Goal: Transaction & Acquisition: Subscribe to service/newsletter

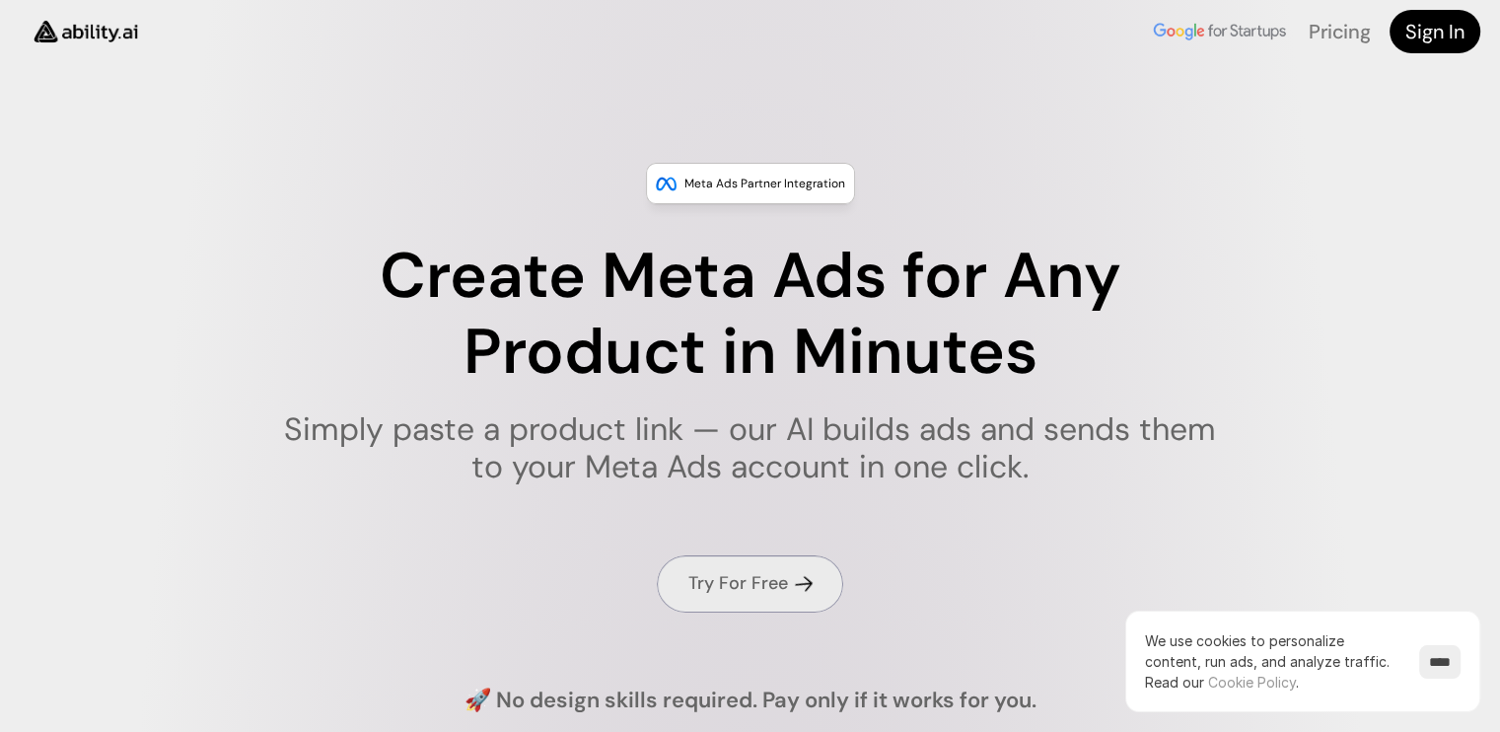
click at [708, 582] on h4 "Try For Free" at bounding box center [738, 583] width 100 height 25
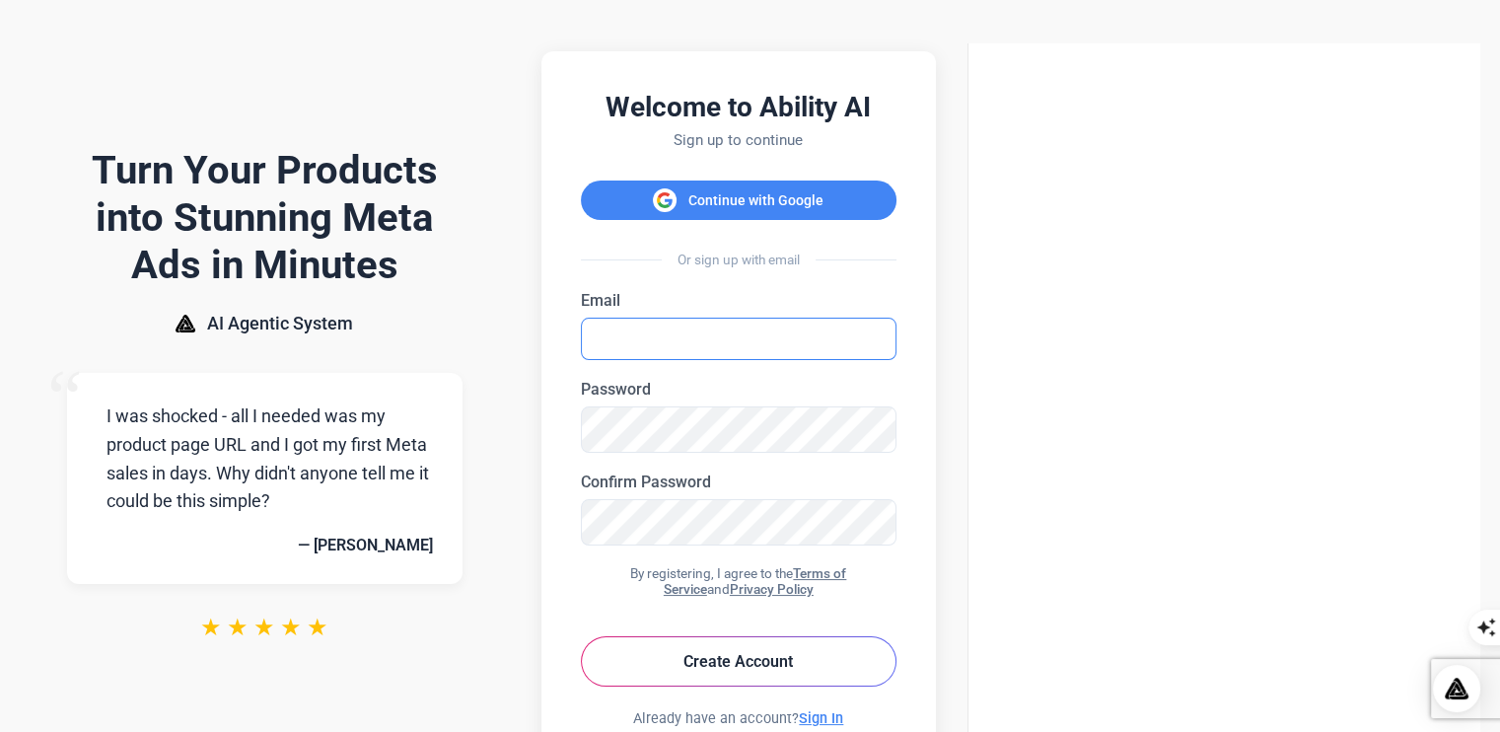
click at [896, 346] on input "Email" at bounding box center [738, 338] width 315 height 42
type input "**********"
click at [896, 681] on button "Create Account" at bounding box center [738, 661] width 315 height 50
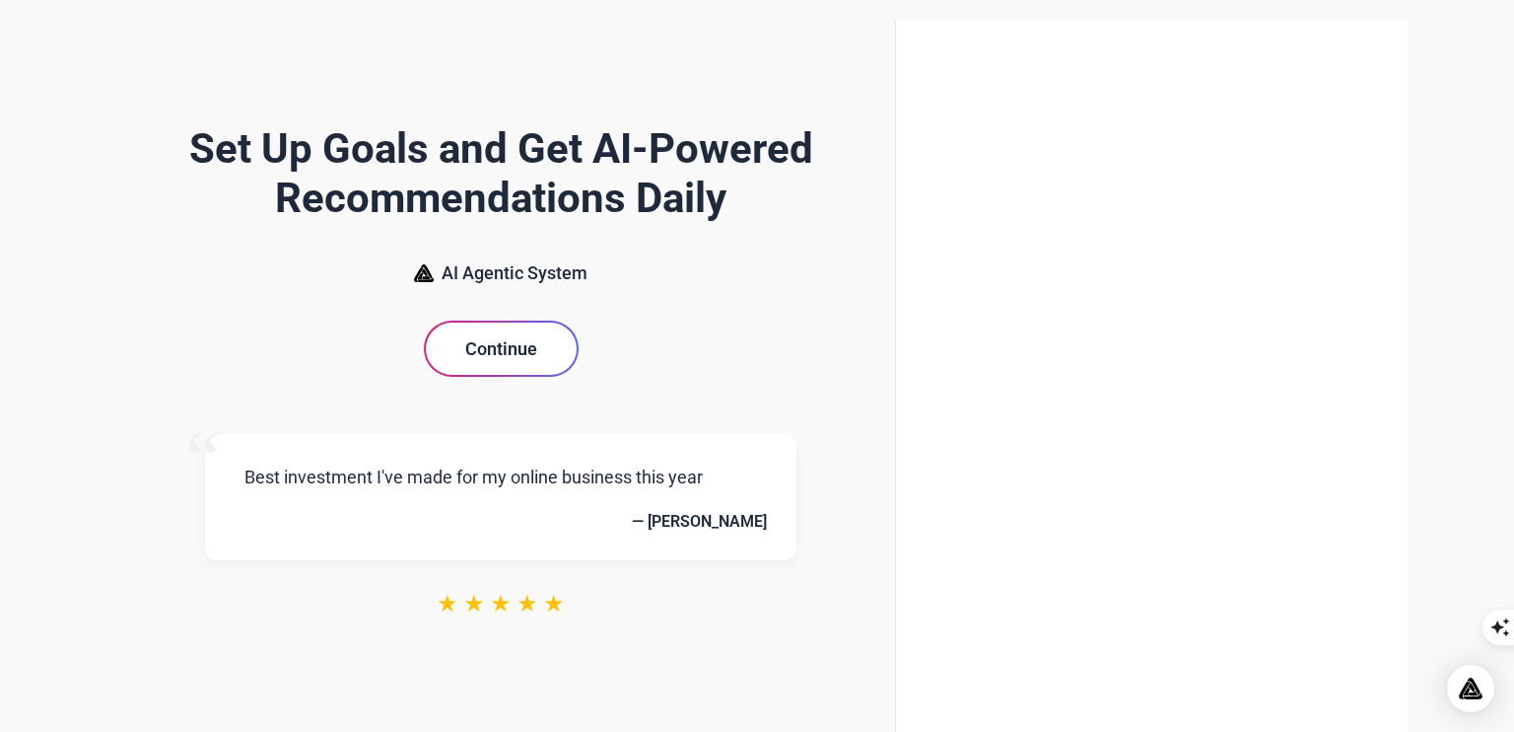
click at [577, 322] on button "Continue" at bounding box center [501, 348] width 151 height 52
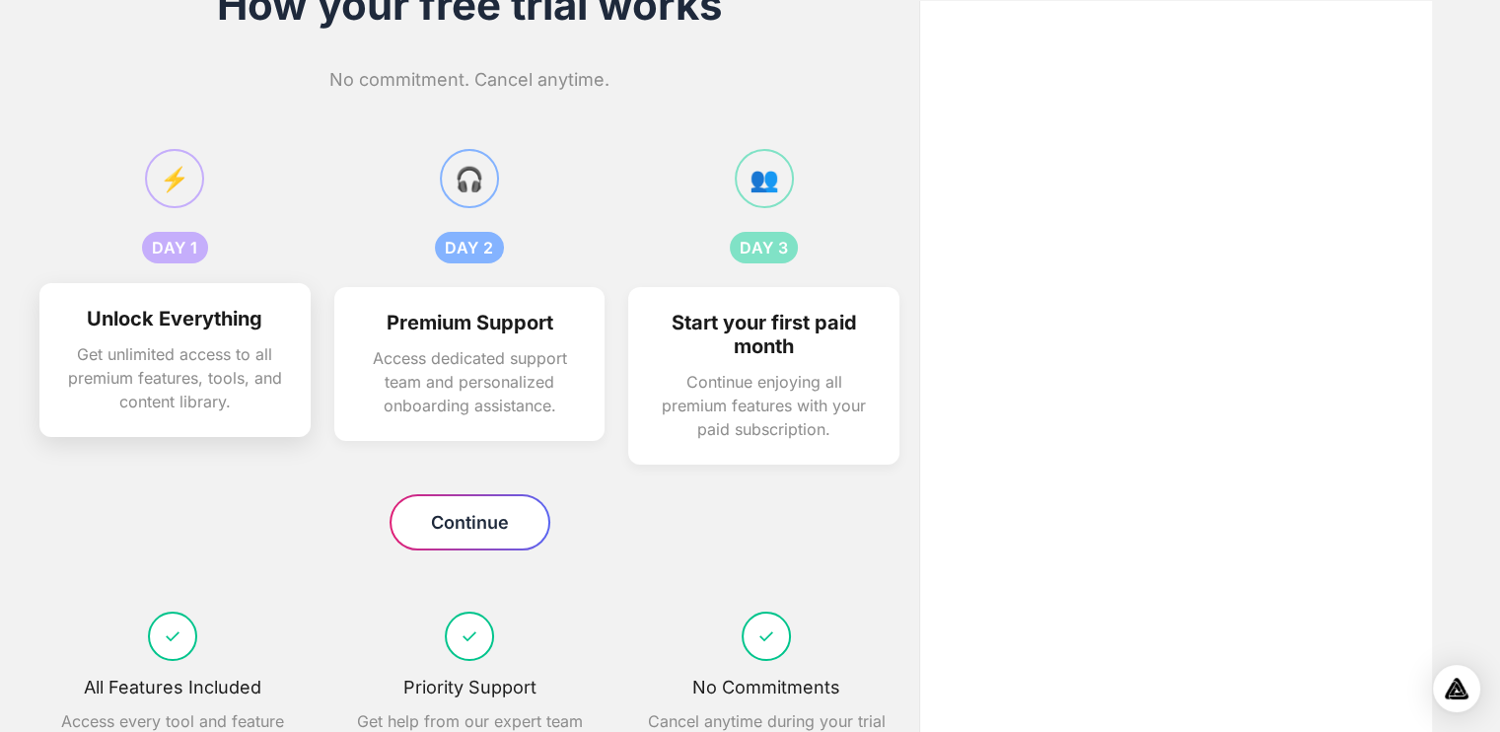
scroll to position [175, 0]
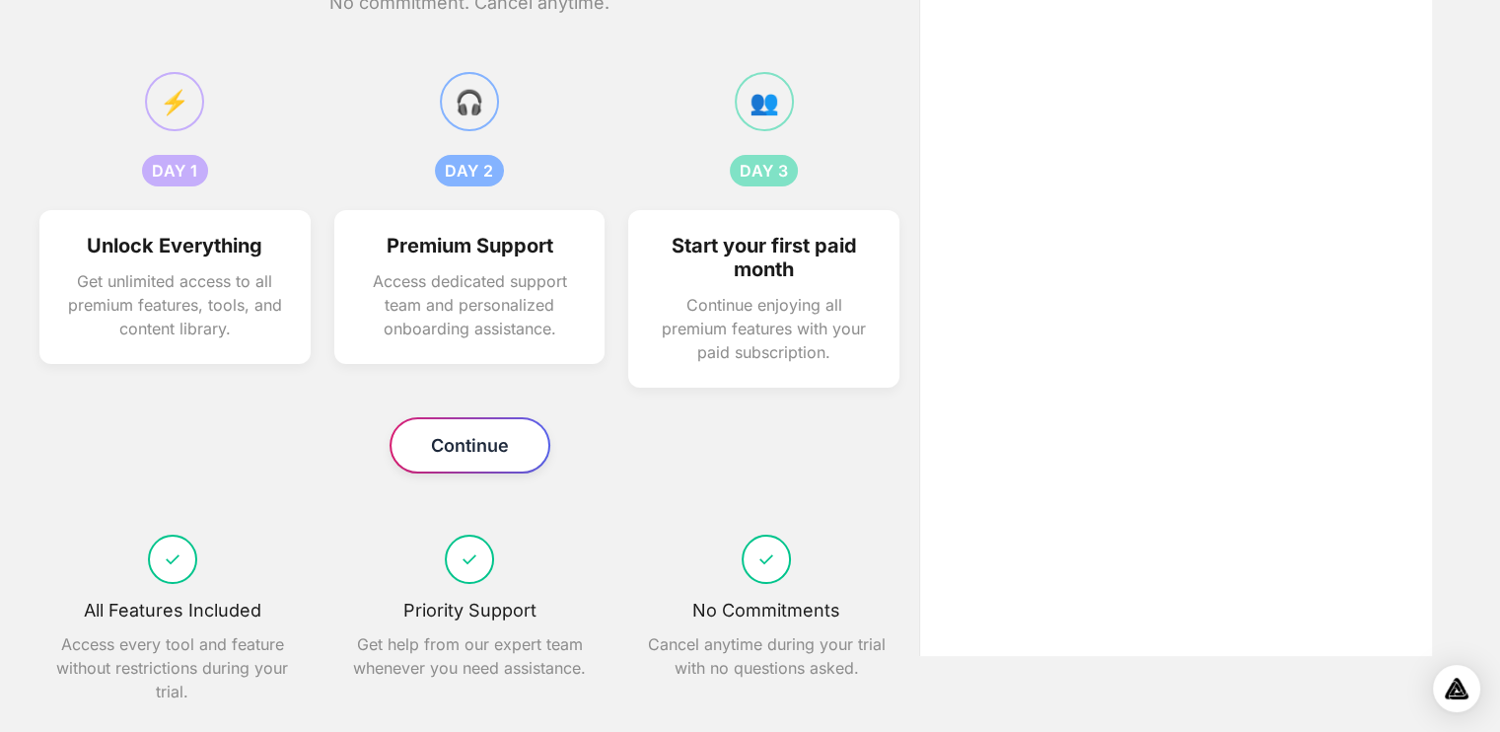
click at [548, 449] on button "Continue" at bounding box center [469, 445] width 157 height 52
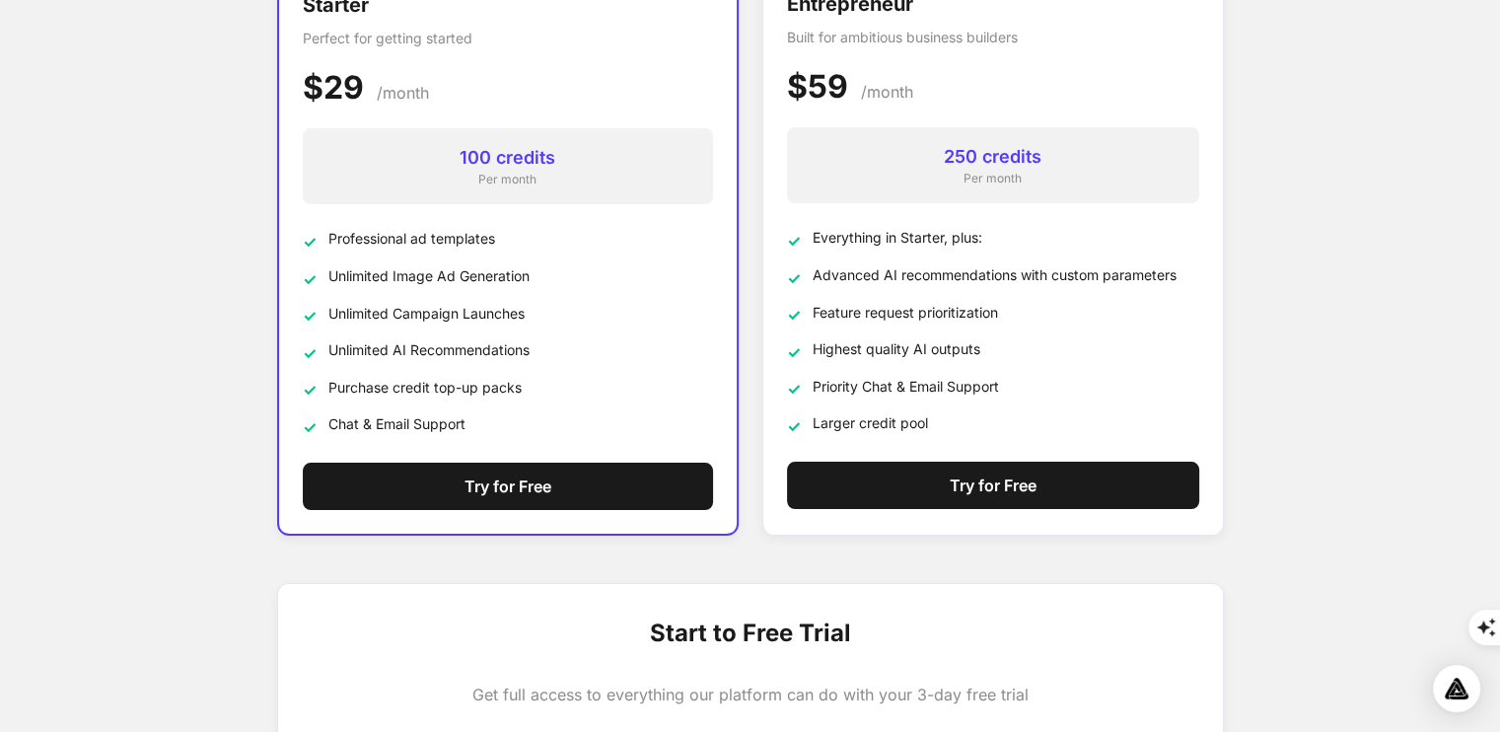
scroll to position [296, 0]
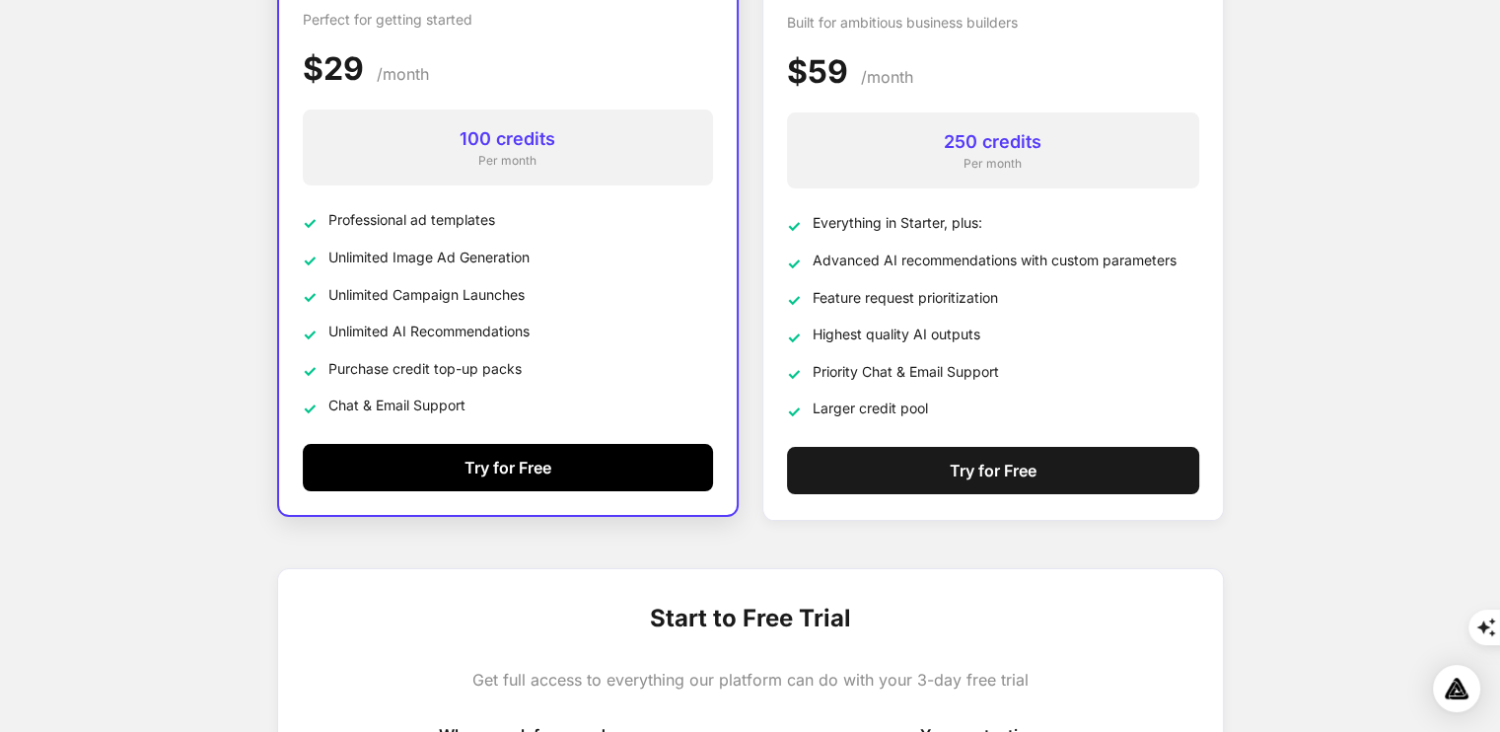
click at [430, 470] on button "Try for Free" at bounding box center [508, 467] width 410 height 47
